Goal: Task Accomplishment & Management: Complete application form

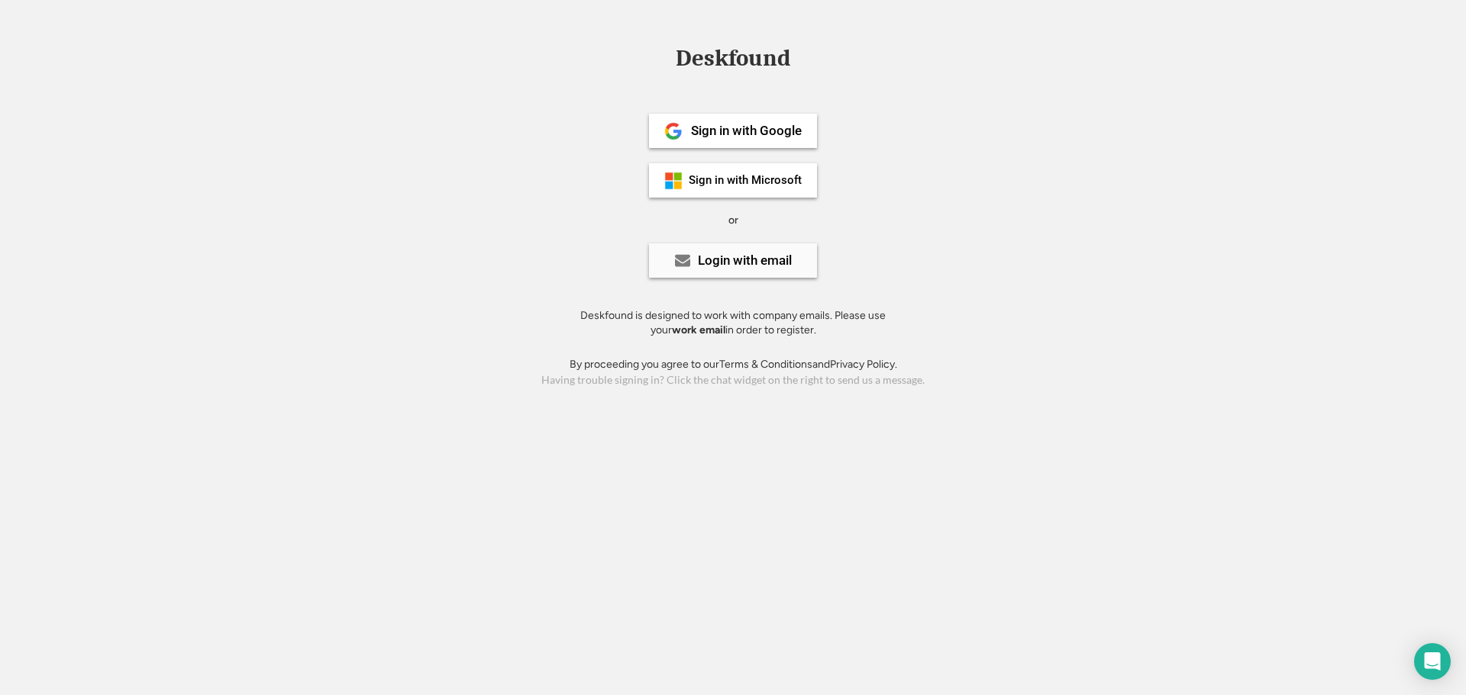
click at [724, 267] on div "Login with email" at bounding box center [745, 260] width 94 height 13
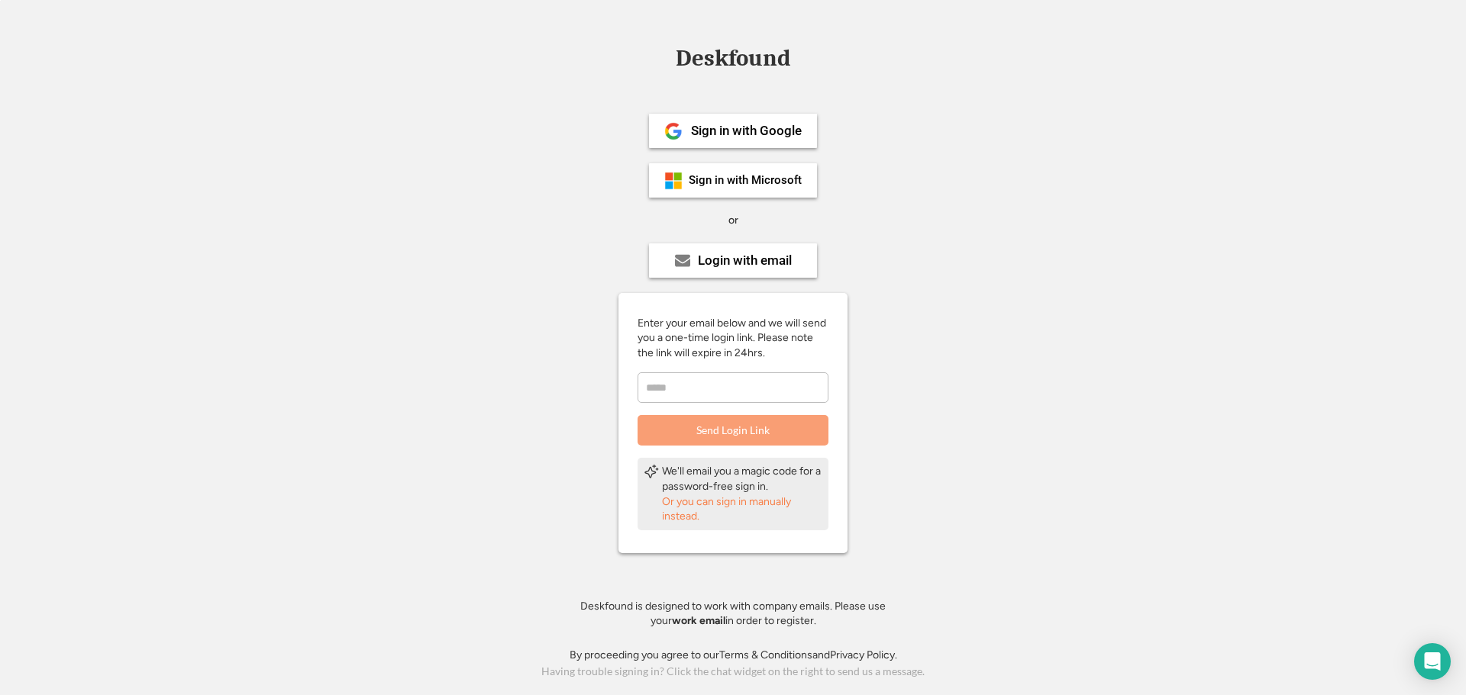
click at [708, 501] on div "Or you can sign in manually instead." at bounding box center [742, 510] width 160 height 30
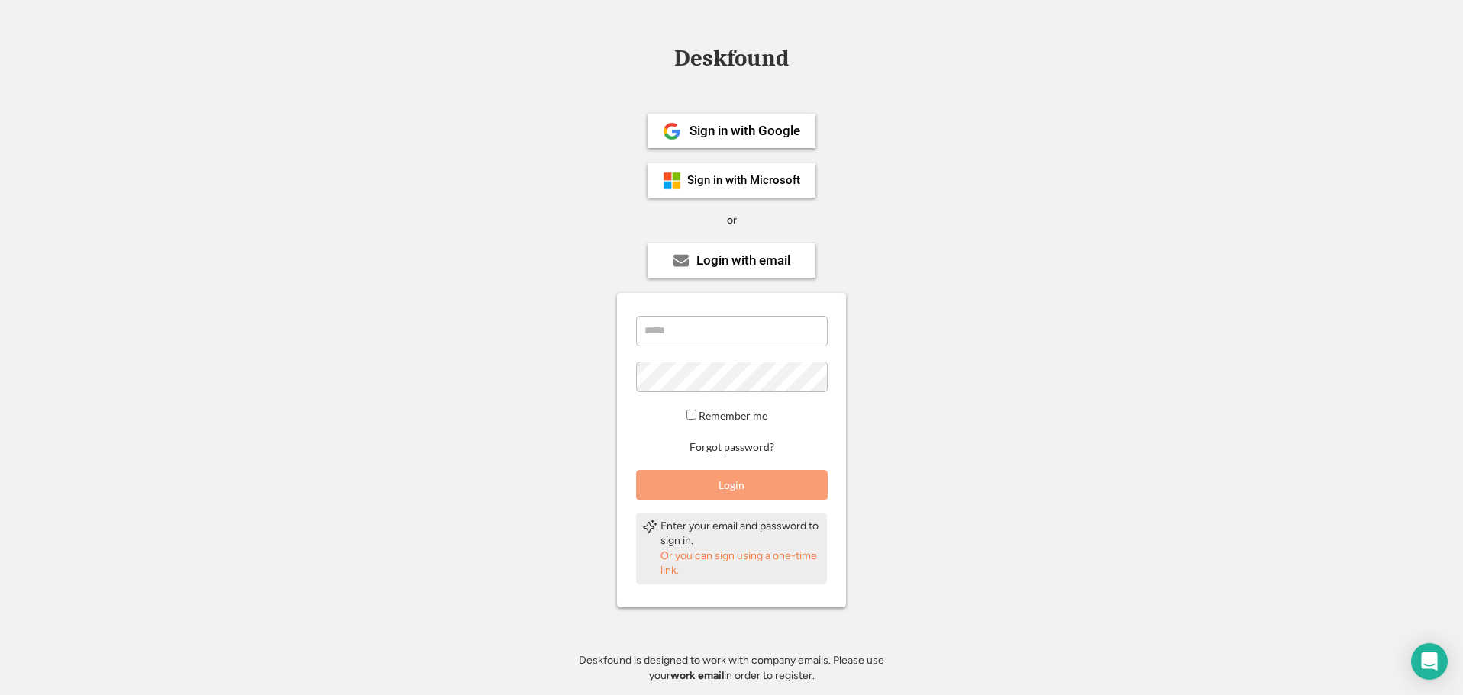
click at [713, 61] on div "Deskfound" at bounding box center [731, 59] width 130 height 24
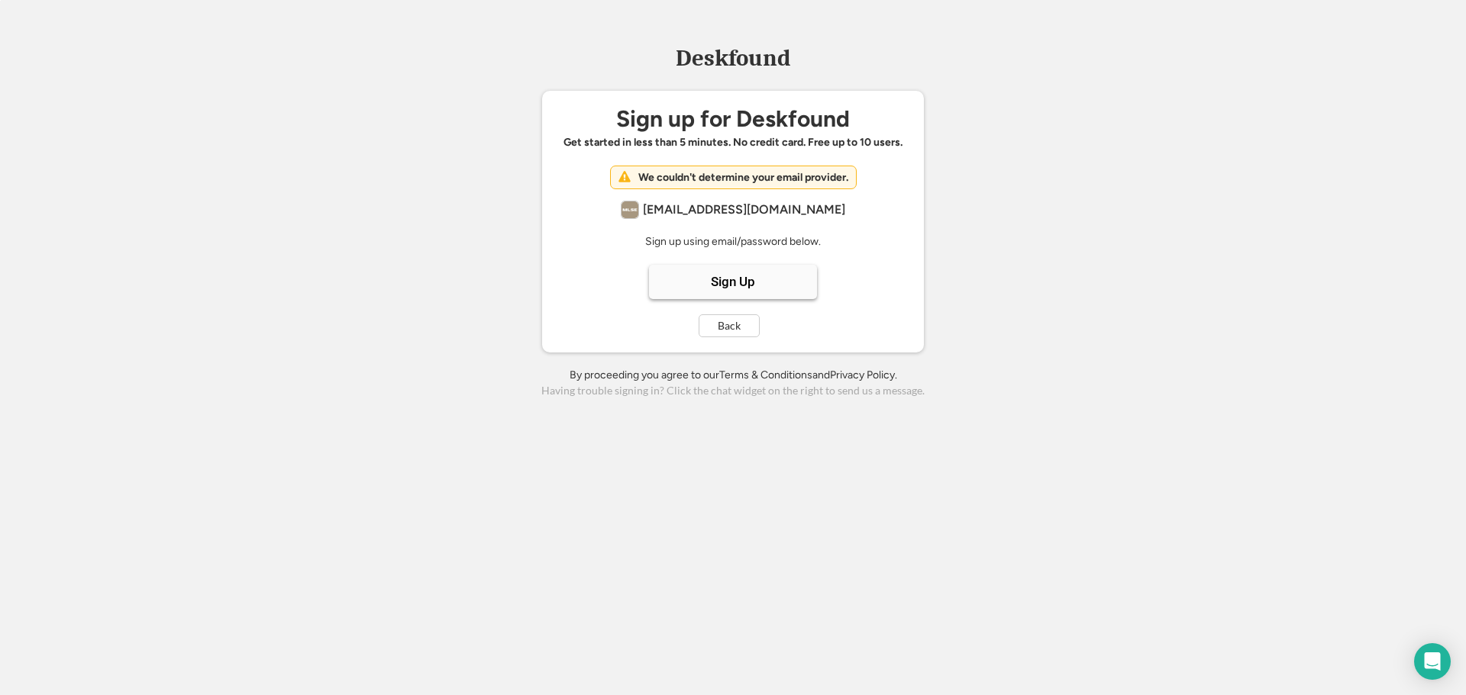
click at [736, 286] on div "Sign Up" at bounding box center [733, 282] width 44 height 13
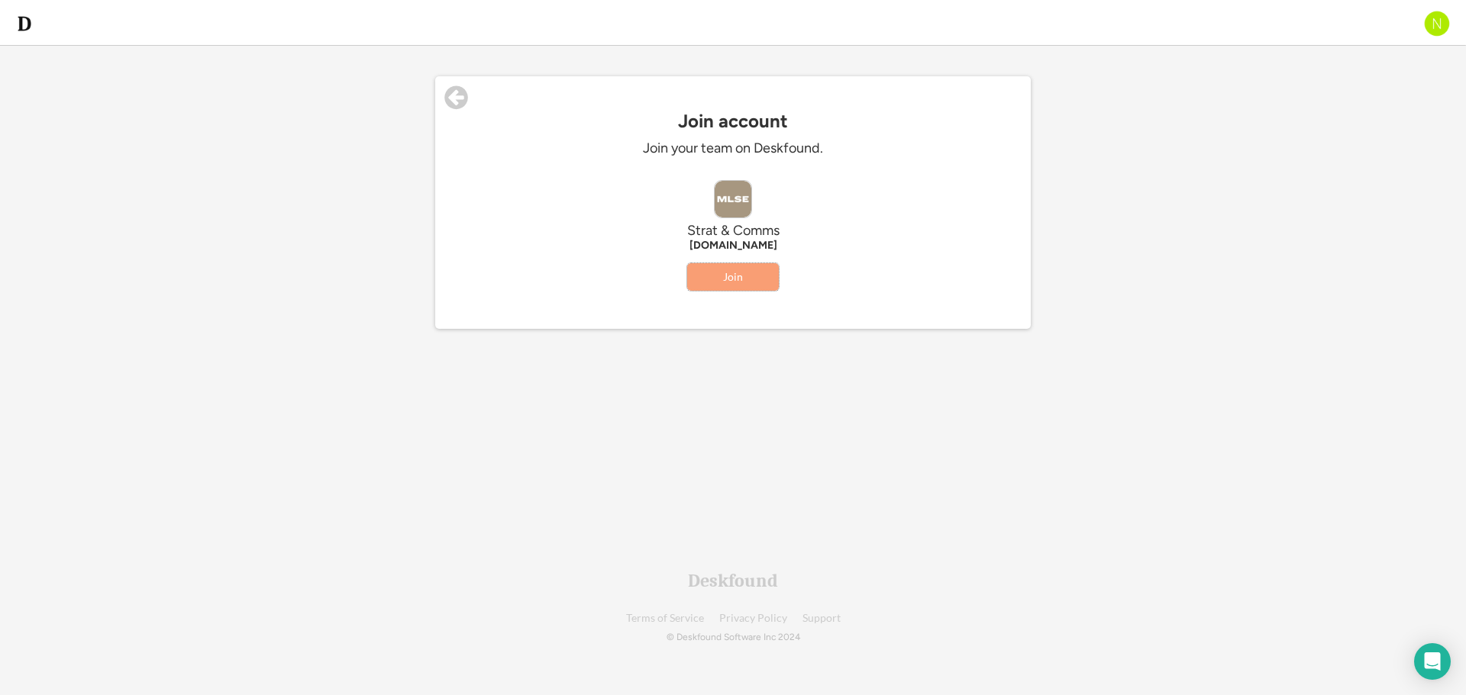
click at [742, 269] on button "Join" at bounding box center [733, 276] width 92 height 27
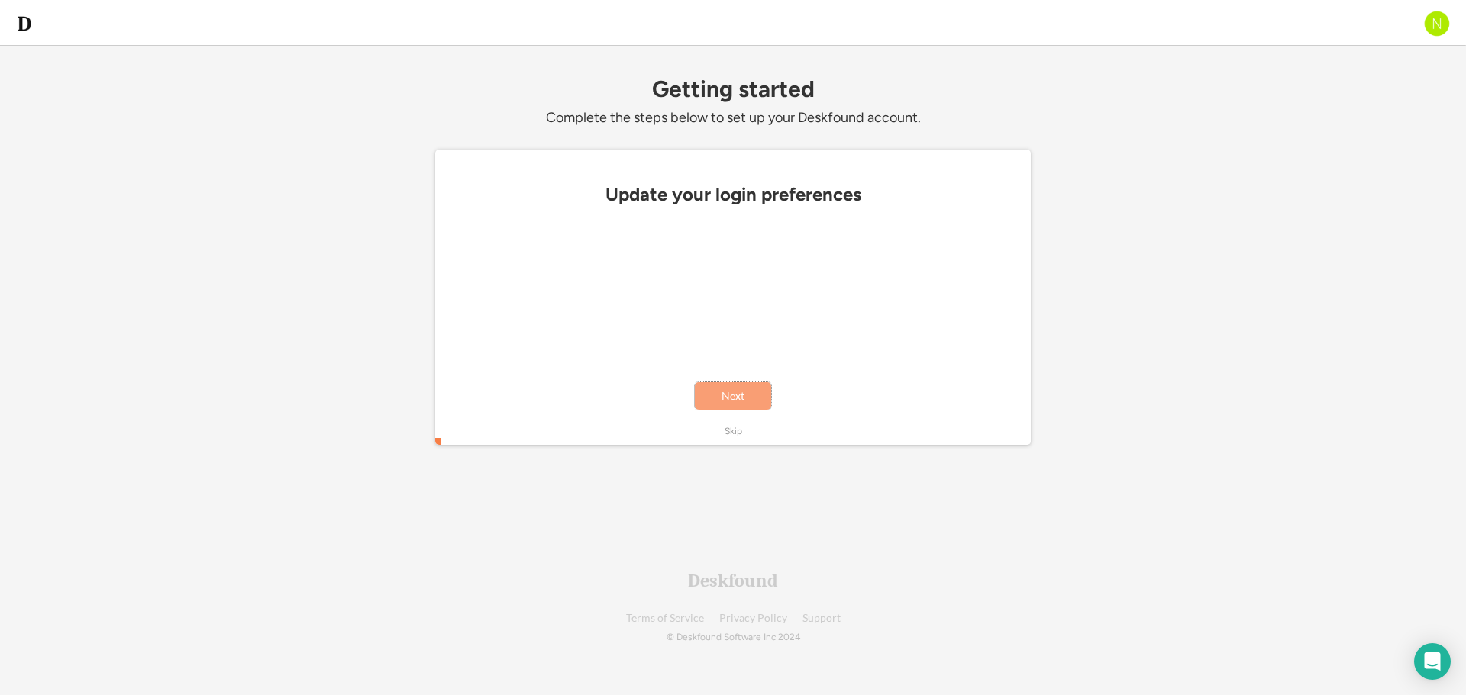
click at [734, 397] on button "Next" at bounding box center [733, 395] width 76 height 27
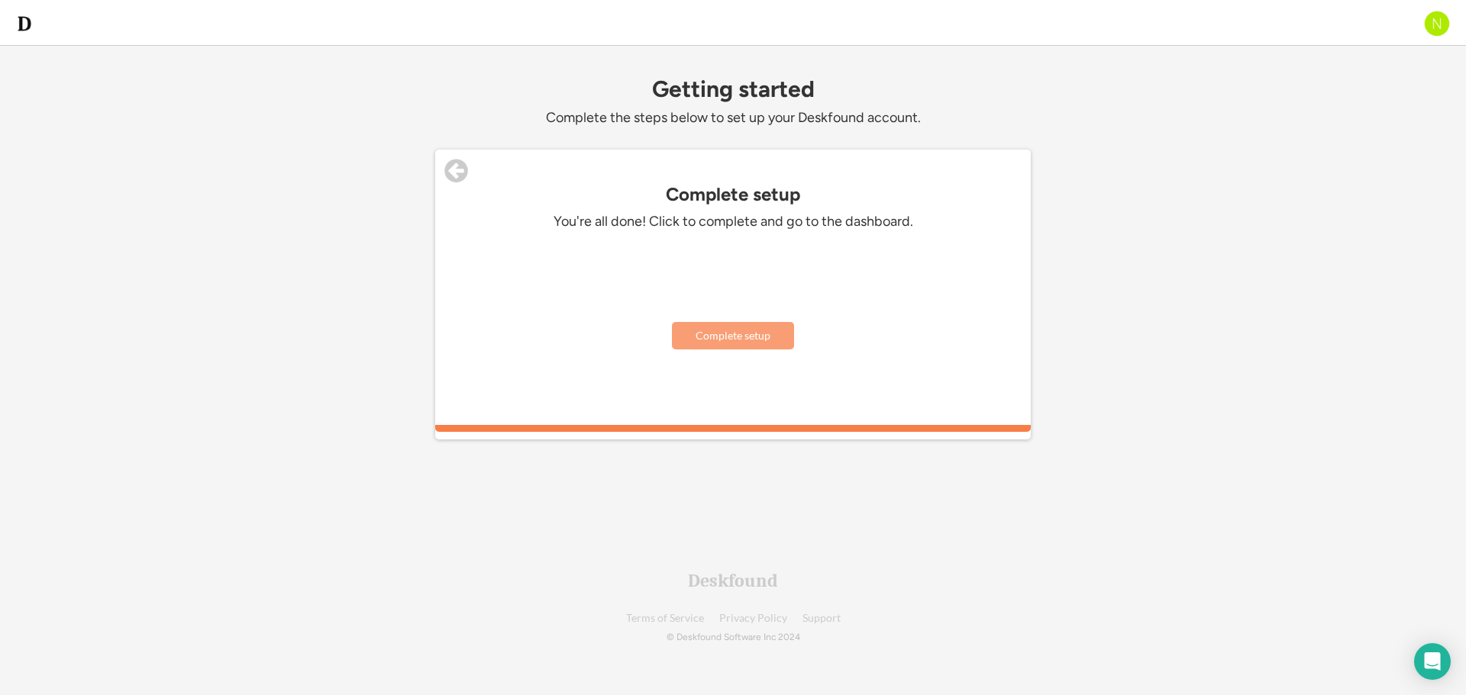
click at [731, 334] on button "Complete setup" at bounding box center [733, 335] width 122 height 27
